Goal: Information Seeking & Learning: Learn about a topic

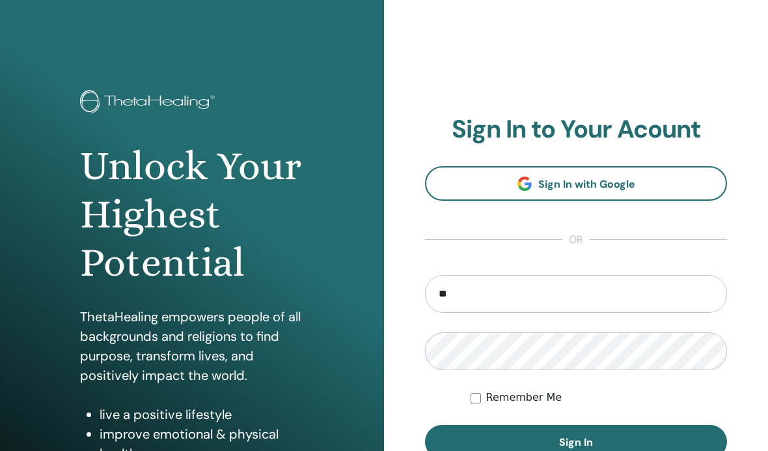
type input "*"
type input "**********"
click at [475, 389] on div "Remember Me" at bounding box center [599, 397] width 257 height 16
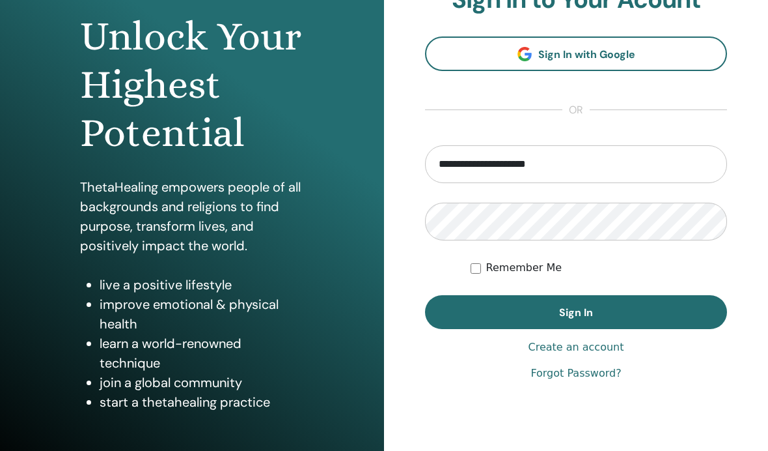
scroll to position [128, 0]
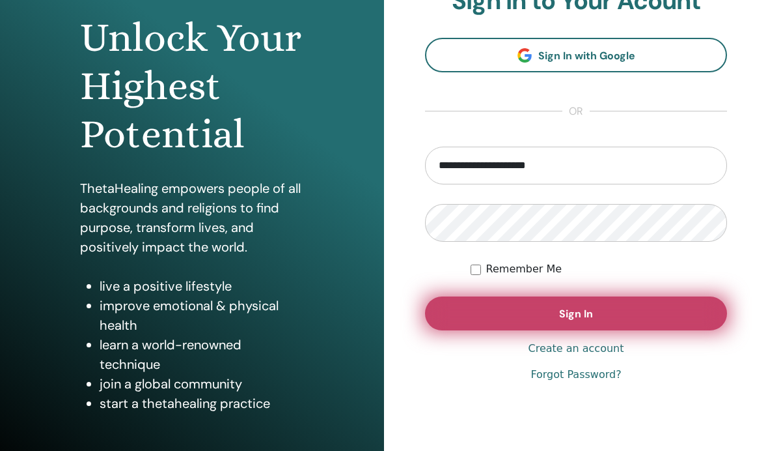
click at [615, 314] on button "Sign In" at bounding box center [576, 313] width 302 height 34
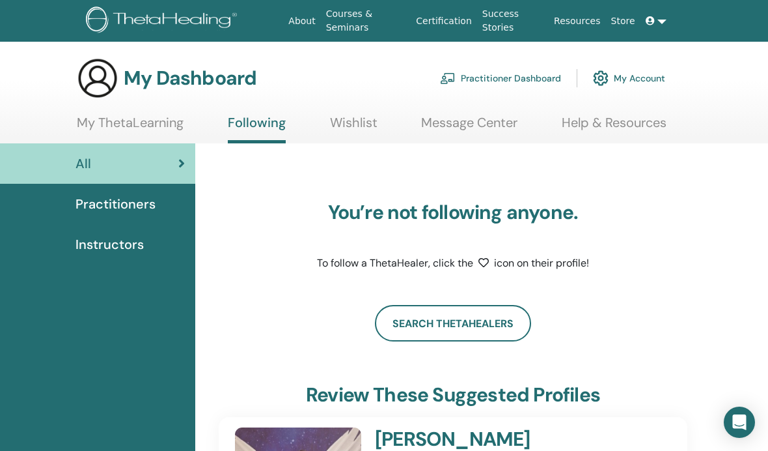
click at [88, 115] on link "My ThetaLearning" at bounding box center [130, 127] width 107 height 25
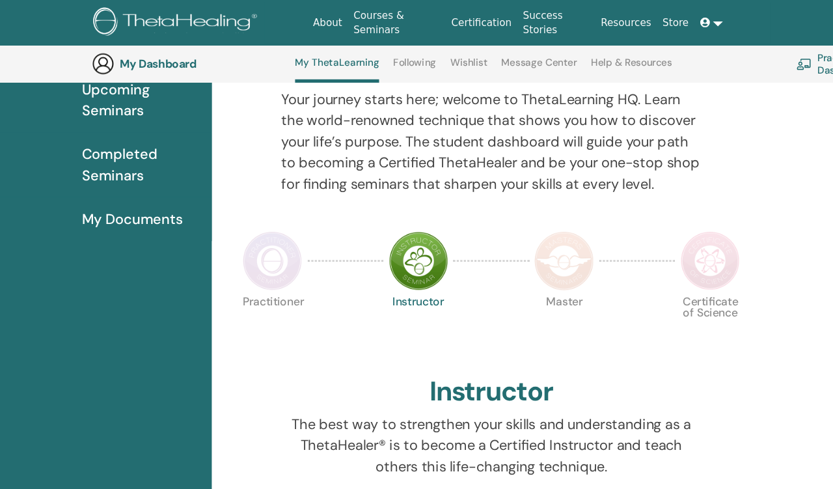
scroll to position [133, 0]
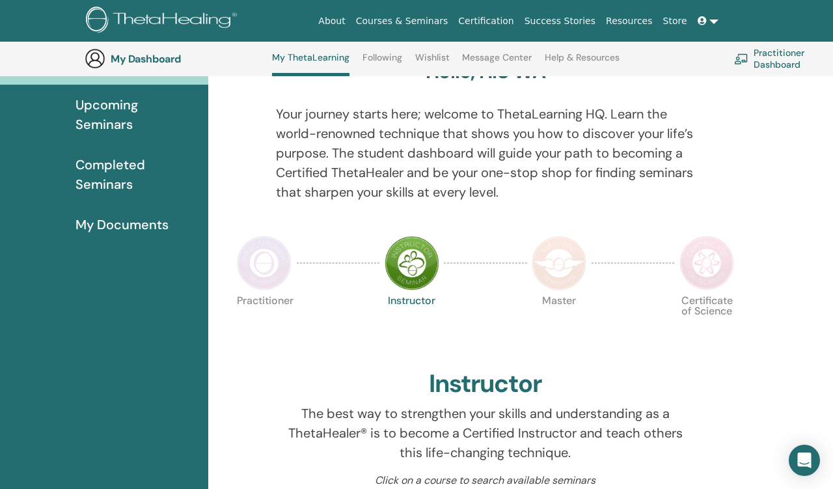
click at [268, 264] on img at bounding box center [264, 263] width 55 height 55
